Goal: Task Accomplishment & Management: Manage account settings

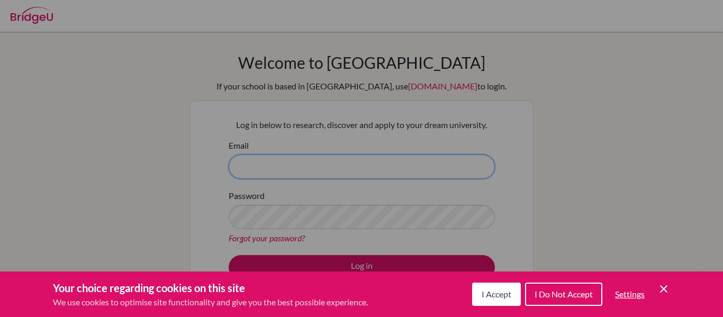
type input "[EMAIL_ADDRESS][DOMAIN_NAME]"
click at [665, 290] on icon "Cookie Control Close Icon" at bounding box center [663, 289] width 13 height 13
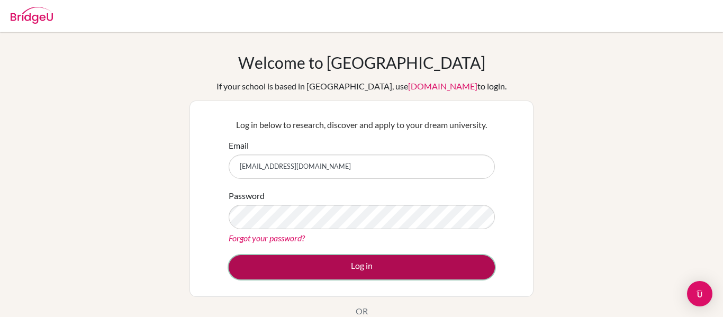
click at [358, 274] on button "Log in" at bounding box center [362, 267] width 266 height 24
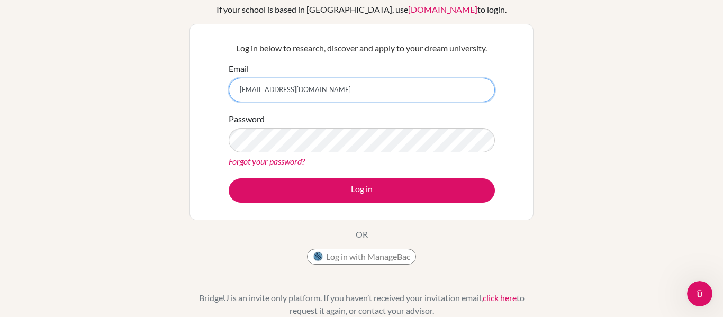
scroll to position [76, 0]
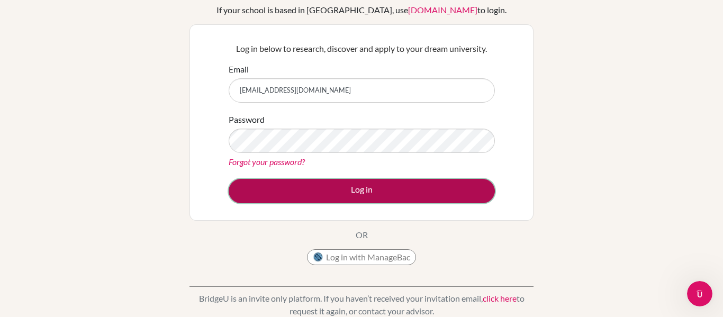
click at [301, 188] on button "Log in" at bounding box center [362, 191] width 266 height 24
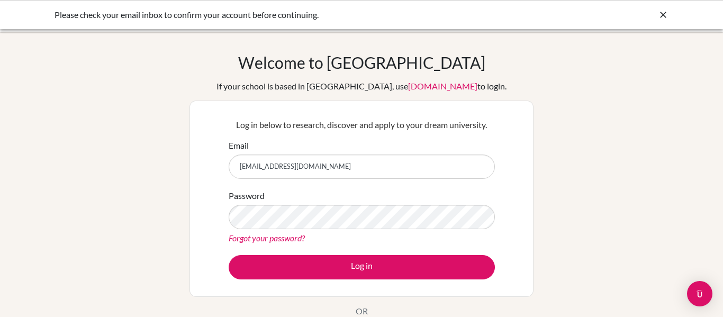
click at [331, 166] on input "[EMAIL_ADDRESS][DOMAIN_NAME]" at bounding box center [362, 167] width 266 height 24
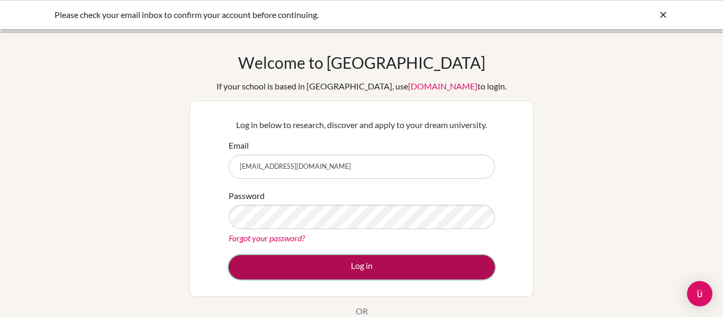
click at [328, 273] on button "Log in" at bounding box center [362, 267] width 266 height 24
